Goal: Information Seeking & Learning: Learn about a topic

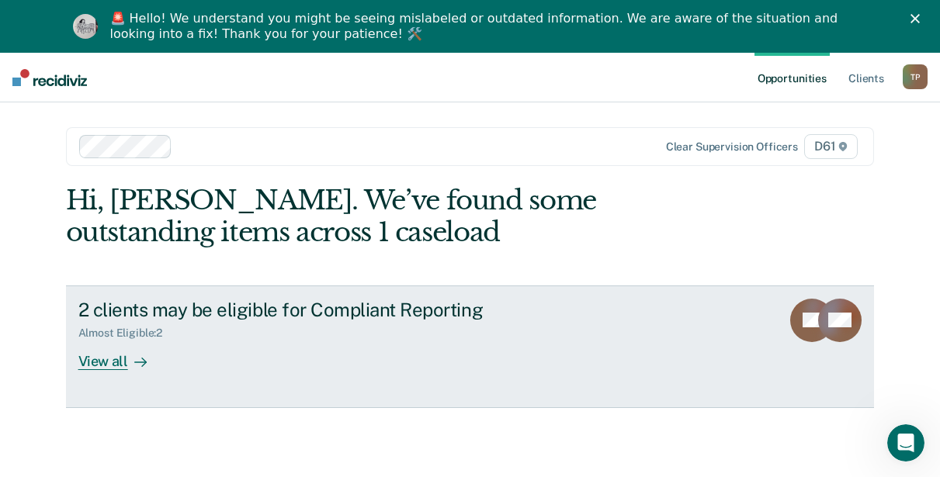
click at [104, 364] on div "View all" at bounding box center [121, 355] width 87 height 30
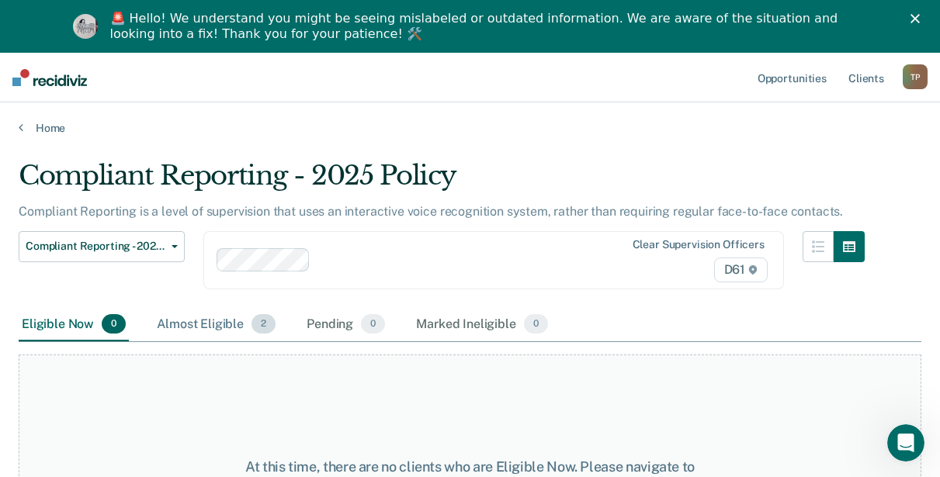
click at [234, 326] on div "Almost Eligible 2" at bounding box center [216, 325] width 125 height 34
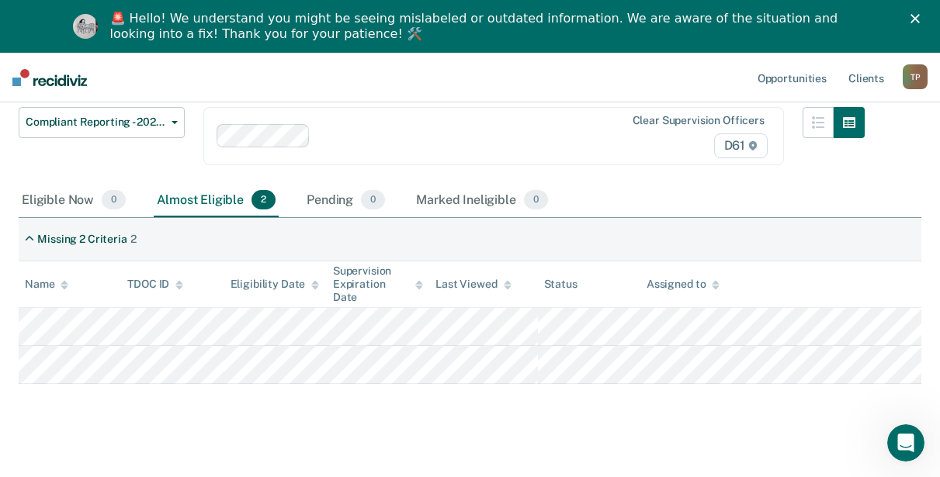
scroll to position [143, 0]
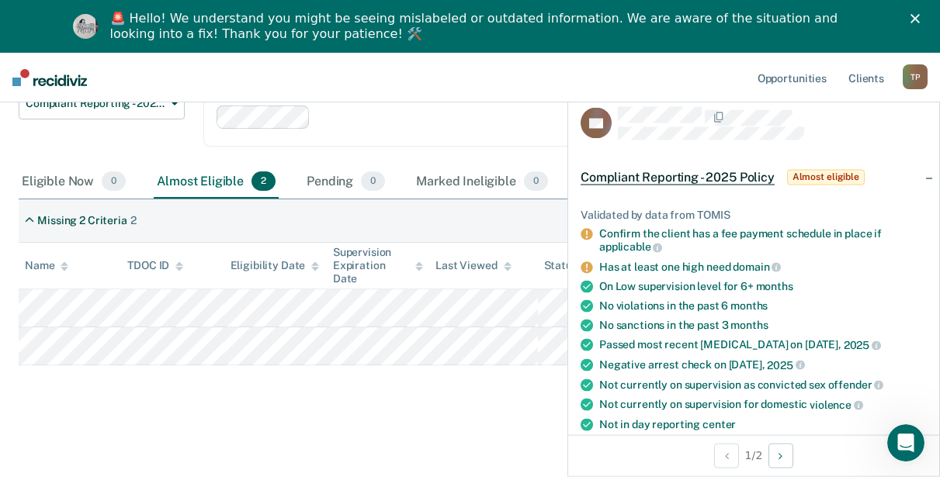
click at [519, 397] on div "Compliant Reporting - 2025 Policy Compliant Reporting is a level of supervision…" at bounding box center [470, 214] width 903 height 394
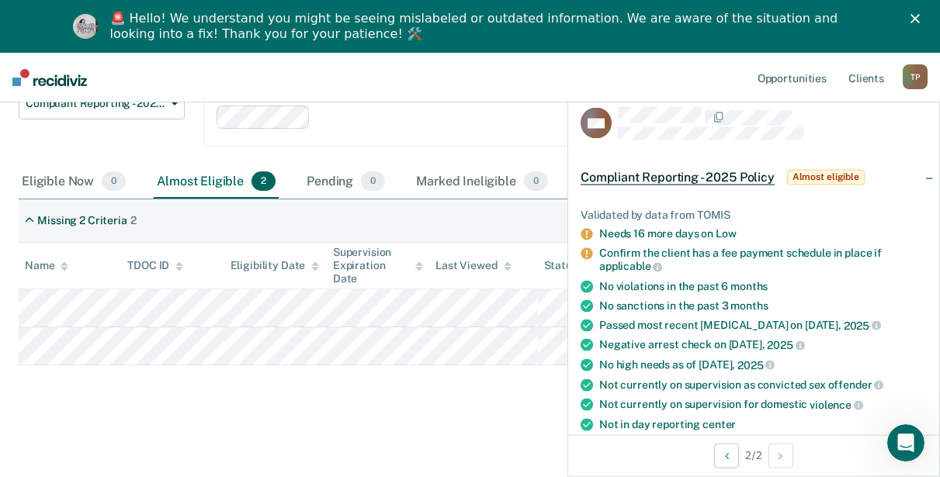
click at [806, 218] on div "Validated by data from TOMIS" at bounding box center [754, 214] width 346 height 13
click at [159, 395] on div "Compliant Reporting - 2025 Policy Compliant Reporting is a level of supervision…" at bounding box center [470, 214] width 903 height 394
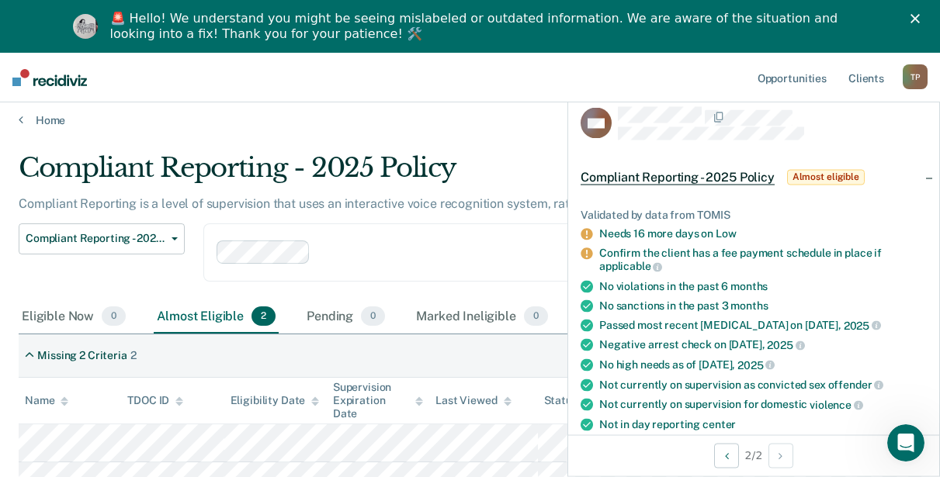
scroll to position [0, 0]
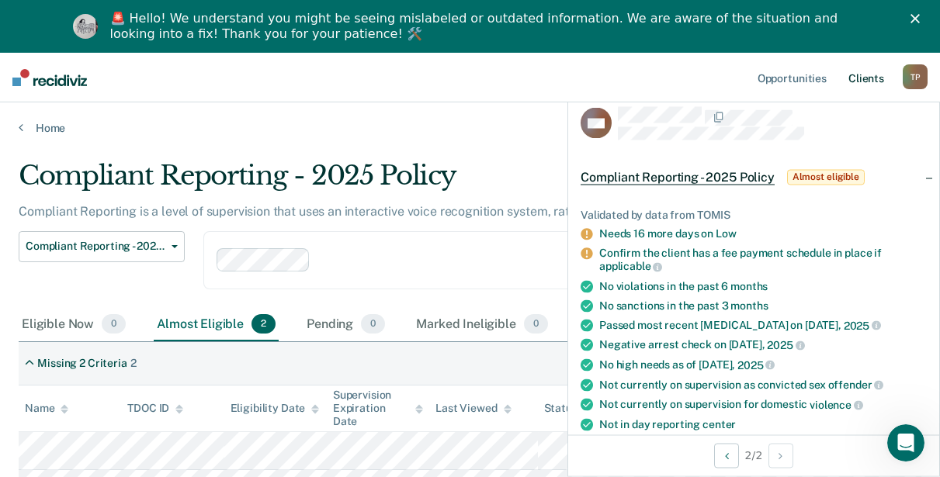
click at [865, 77] on link "Client s" at bounding box center [866, 78] width 42 height 50
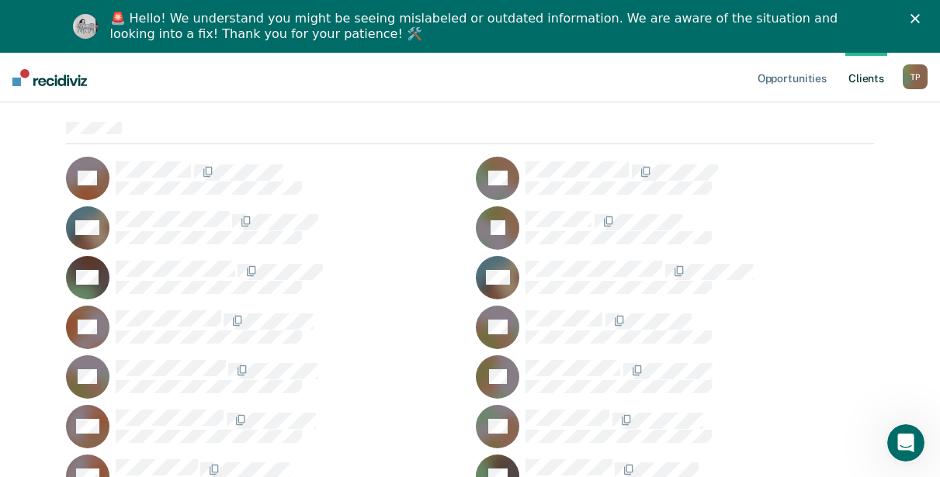
scroll to position [155, 0]
